Goal: Navigation & Orientation: Understand site structure

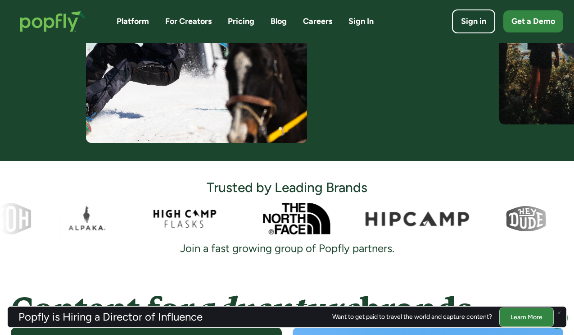
scroll to position [472, 0]
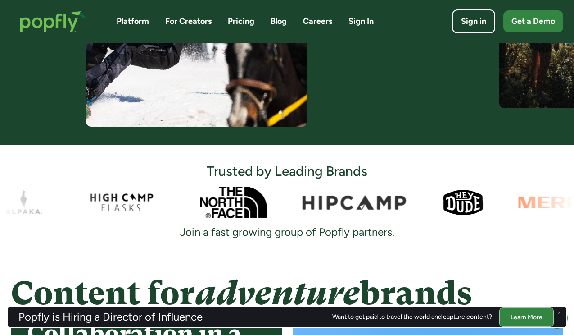
click at [133, 24] on link "Platform" at bounding box center [133, 21] width 32 height 11
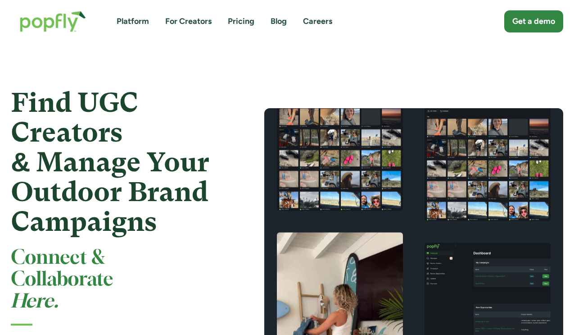
click at [197, 23] on link "For Creators" at bounding box center [188, 21] width 46 height 11
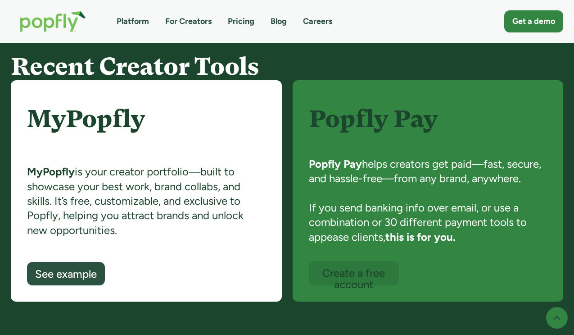
scroll to position [597, 0]
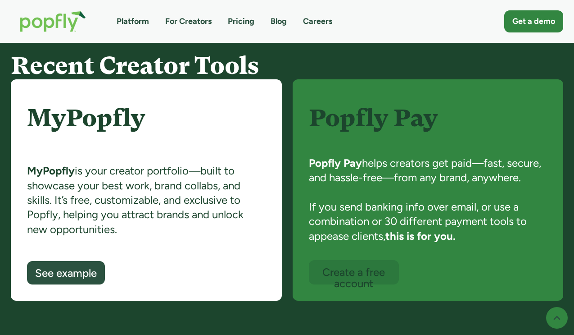
click at [141, 22] on link "Platform" at bounding box center [133, 21] width 32 height 11
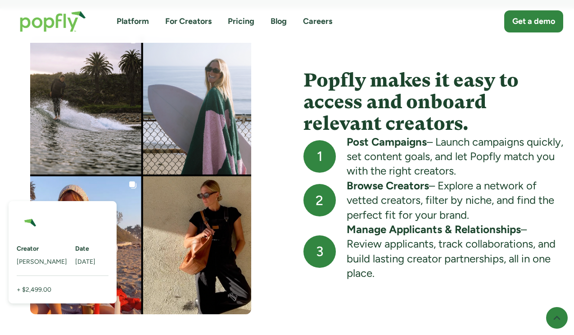
scroll to position [824, 0]
